Goal: Task Accomplishment & Management: Use online tool/utility

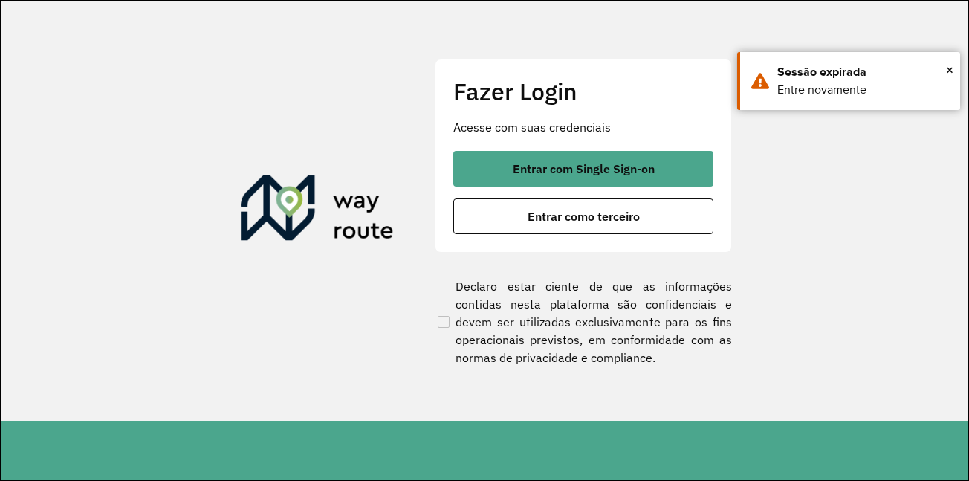
click at [560, 170] on span "Entrar com Single Sign-on" at bounding box center [584, 169] width 142 height 12
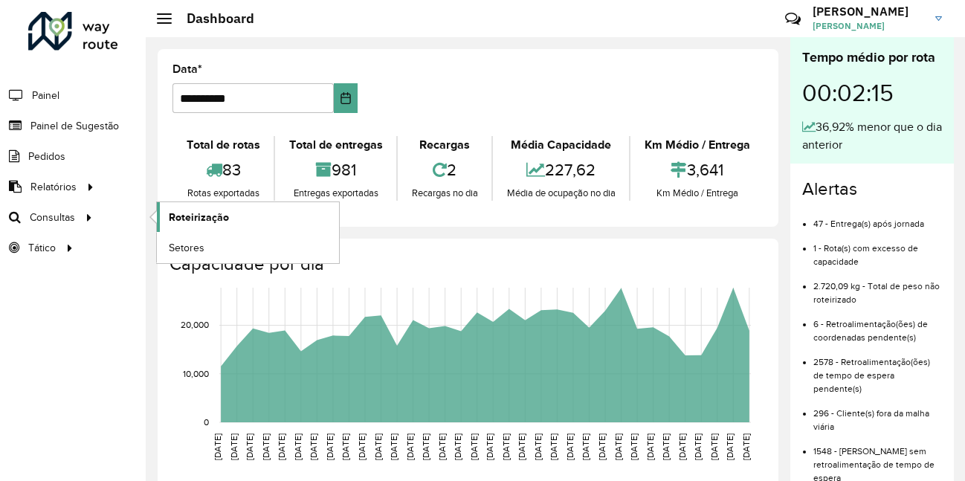
click at [178, 213] on span "Roteirização" at bounding box center [199, 218] width 60 height 16
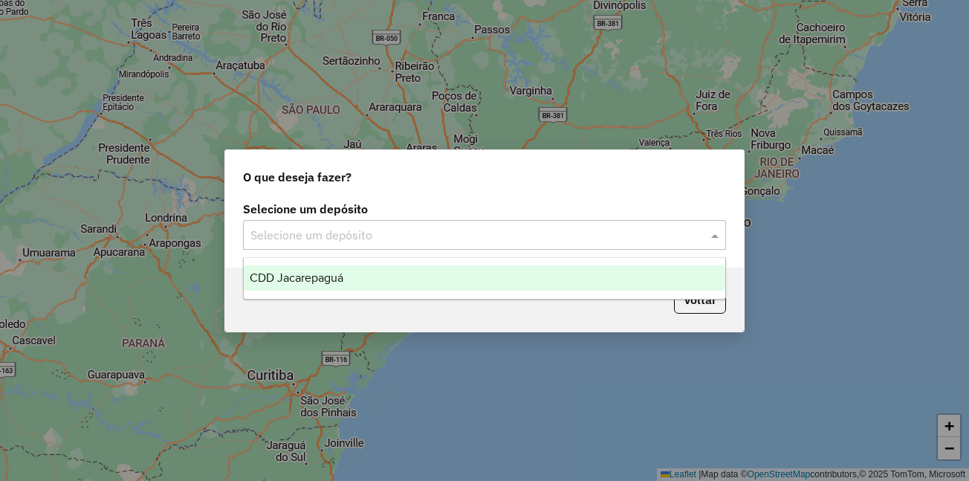
click at [471, 233] on input "text" at bounding box center [470, 236] width 439 height 18
click at [312, 282] on span "CDD Jacarepaguá" at bounding box center [297, 277] width 94 height 13
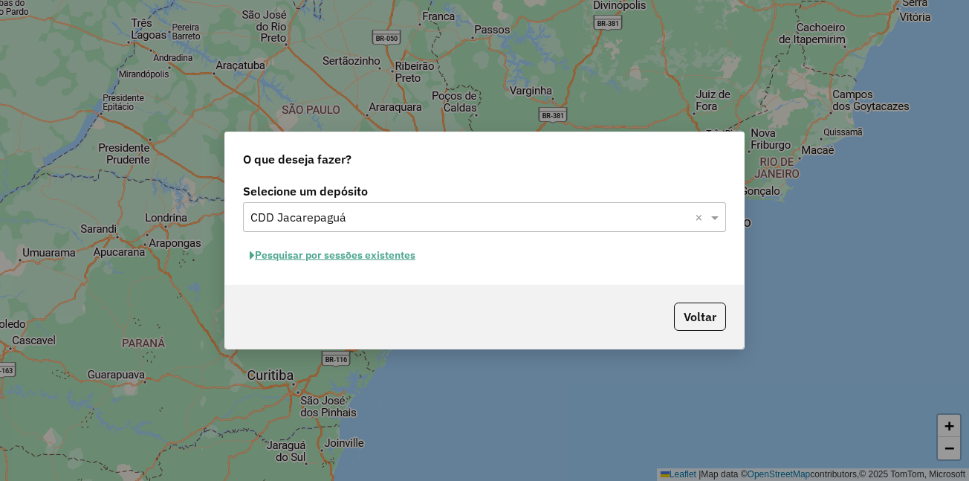
click at [317, 249] on button "Pesquisar por sessões existentes" at bounding box center [332, 255] width 179 height 23
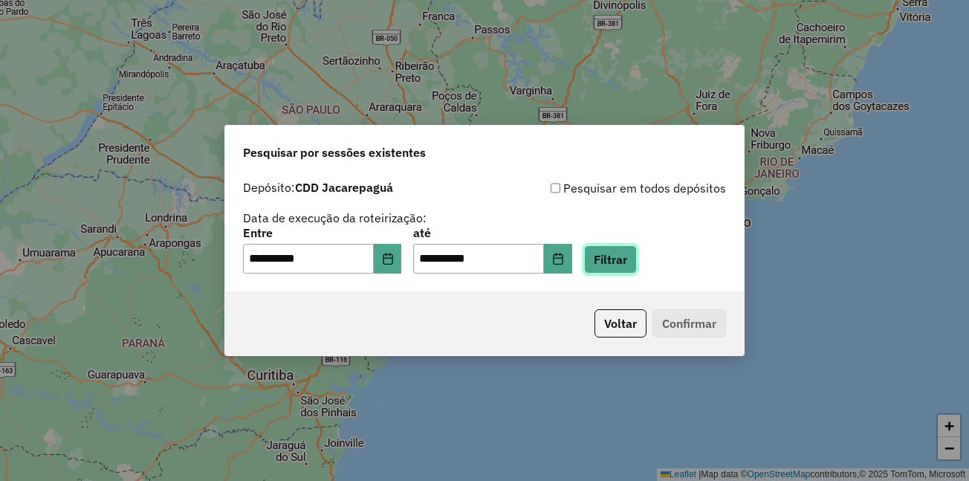
click at [627, 273] on button "Filtrar" at bounding box center [610, 259] width 53 height 28
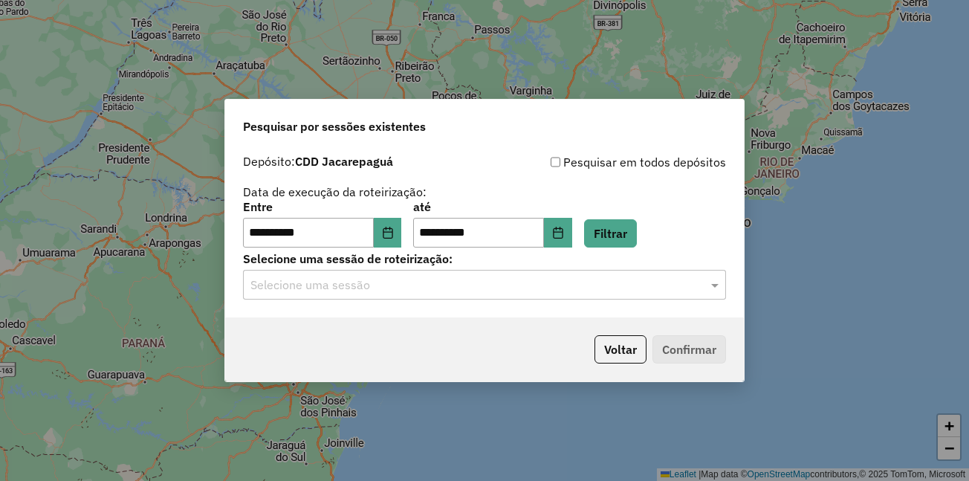
click at [372, 293] on input "text" at bounding box center [470, 286] width 439 height 18
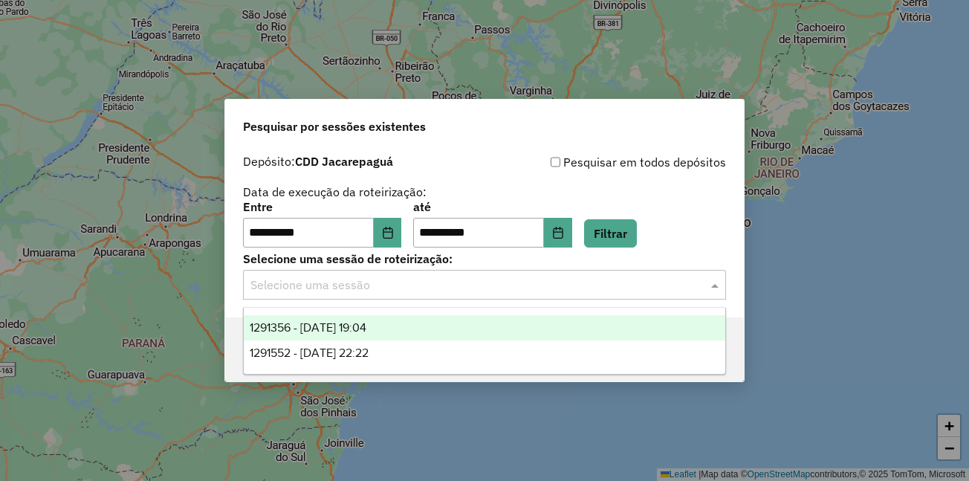
click at [362, 321] on span "1291356 - 09/10/2025 19:04" at bounding box center [308, 327] width 117 height 13
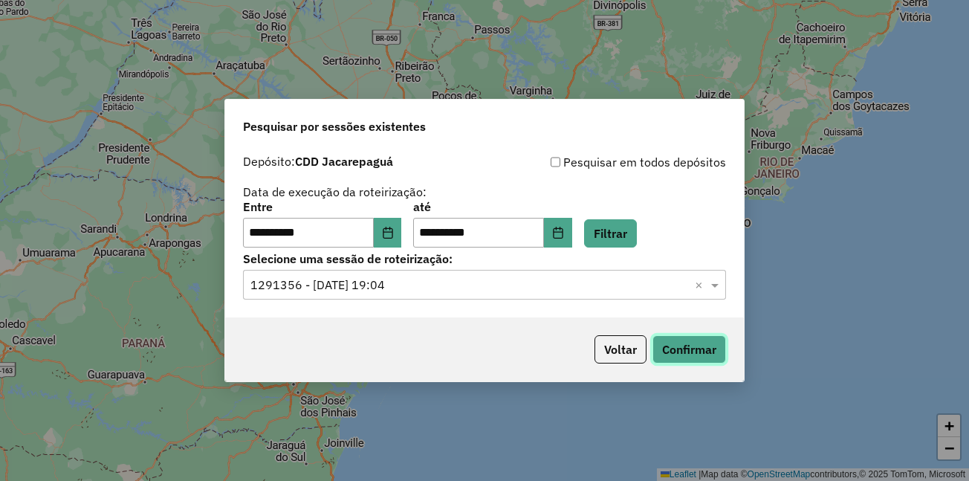
click at [681, 349] on button "Confirmar" at bounding box center [690, 349] width 74 height 28
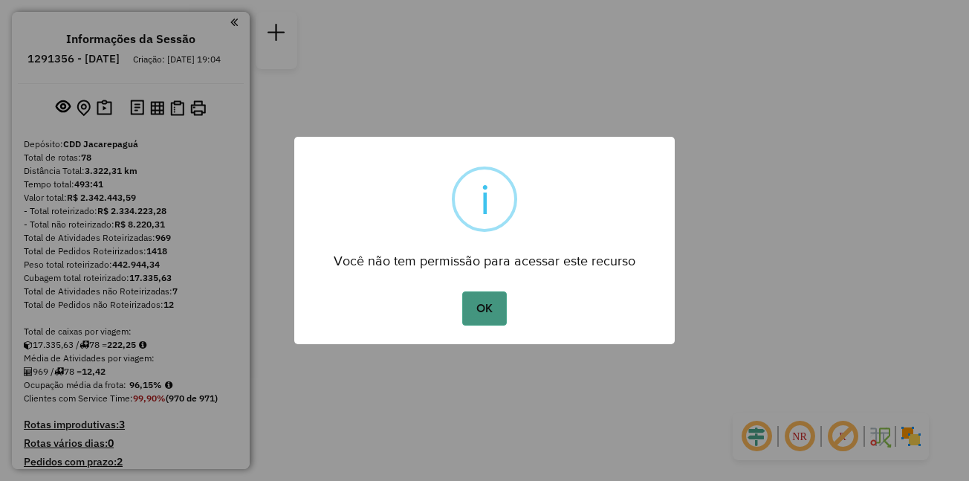
click at [470, 312] on button "OK" at bounding box center [484, 308] width 44 height 34
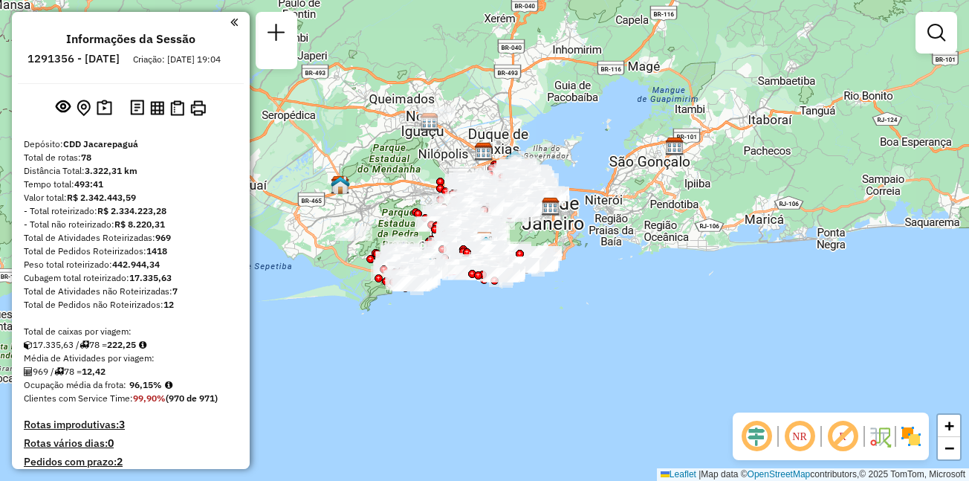
scroll to position [6081, 0]
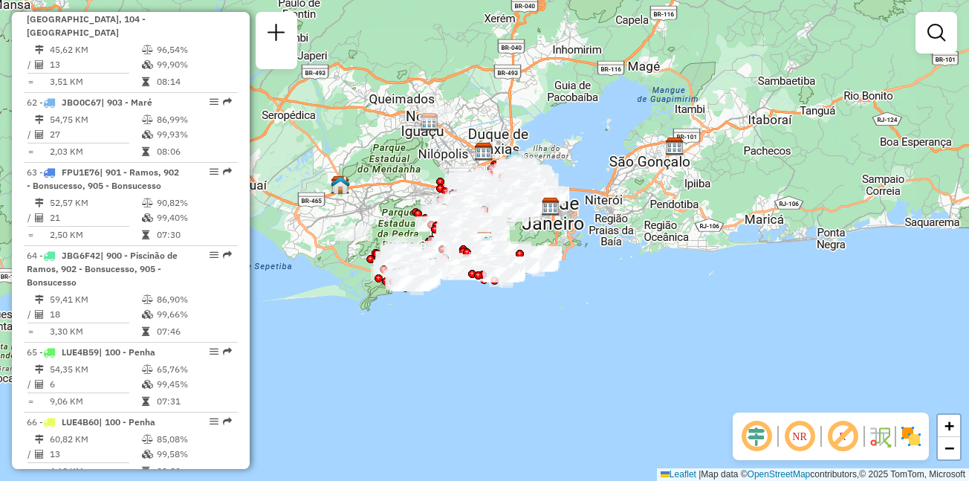
select select "**********"
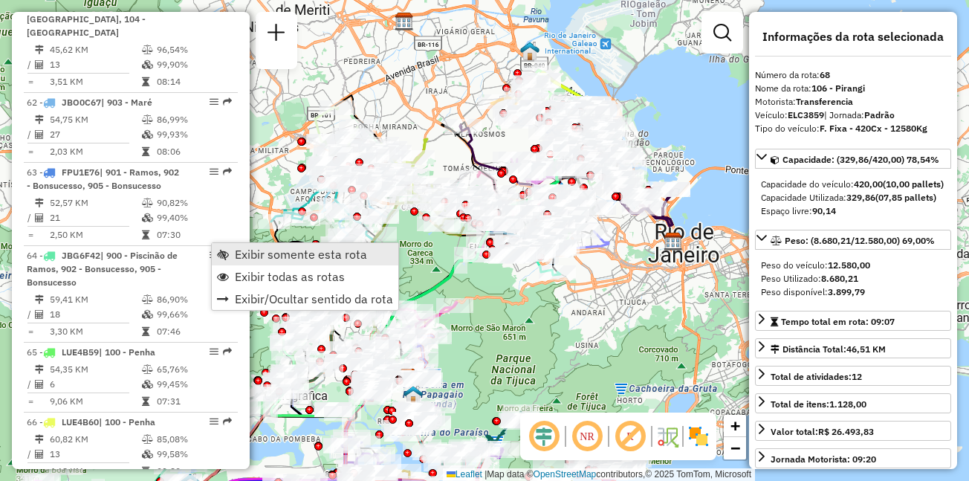
click at [267, 258] on span "Exibir somente esta rota" at bounding box center [301, 254] width 132 height 12
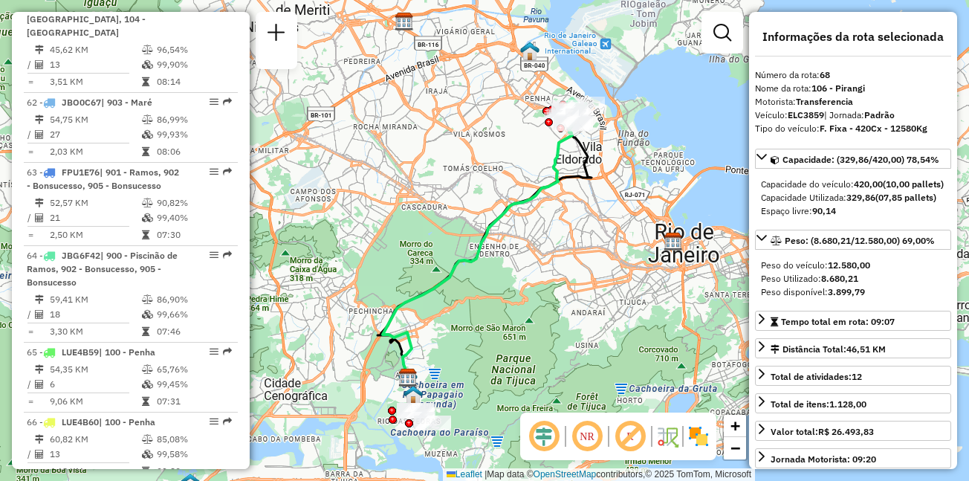
click at [272, 74] on div "Janela de atendimento Grade de atendimento Capacidade Transportadoras Veículos …" at bounding box center [484, 240] width 969 height 481
